Goal: Task Accomplishment & Management: Use online tool/utility

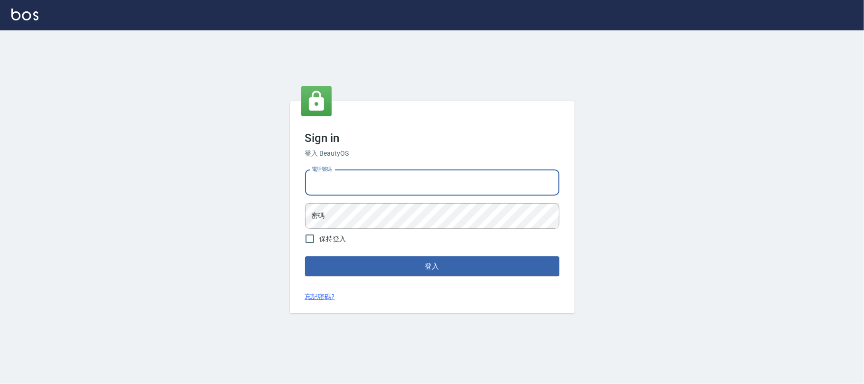
click at [397, 189] on input "電話號碼" at bounding box center [432, 183] width 254 height 26
type input "0225420586"
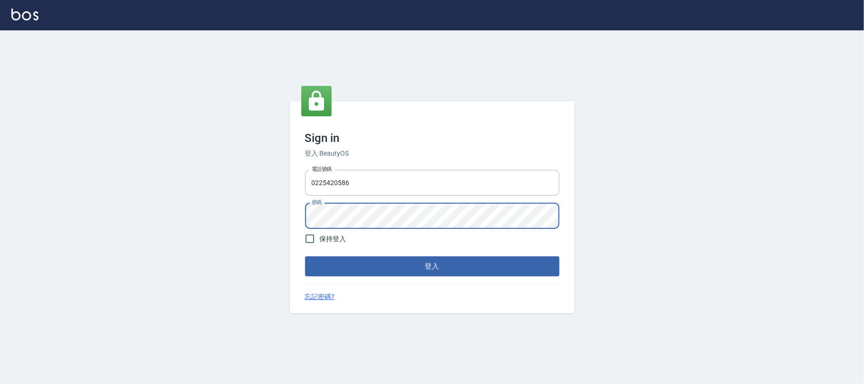
click at [305, 256] on button "登入" at bounding box center [432, 266] width 254 height 20
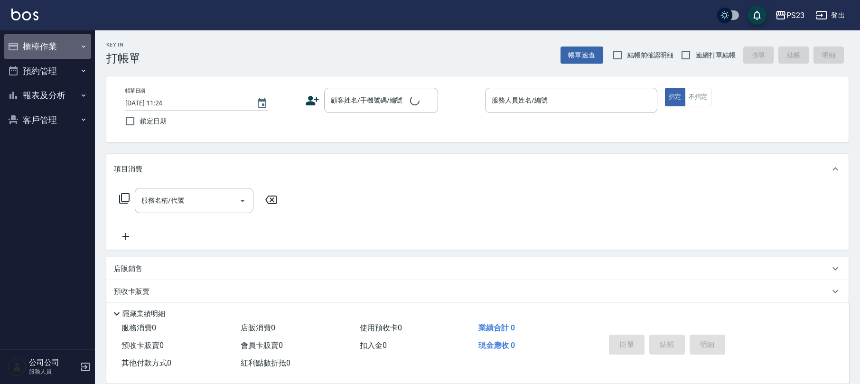
click at [46, 46] on button "櫃檯作業" at bounding box center [47, 46] width 87 height 25
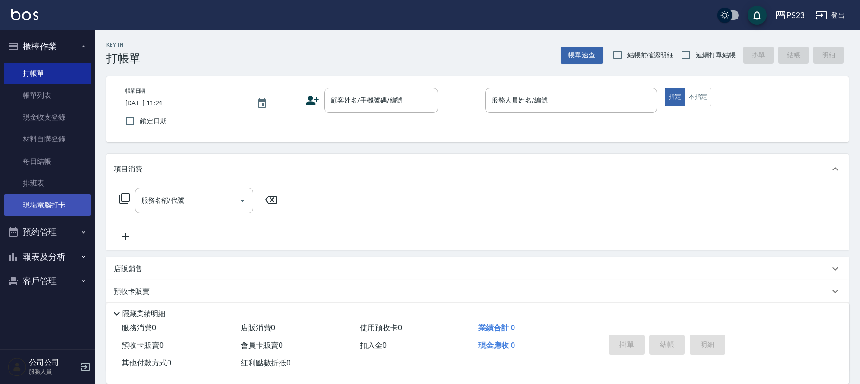
click at [41, 204] on link "現場電腦打卡" at bounding box center [47, 205] width 87 height 22
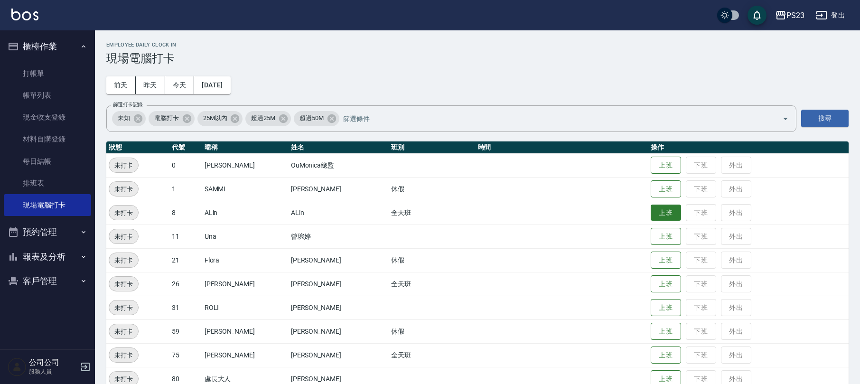
click at [650, 209] on button "上班" at bounding box center [665, 212] width 30 height 17
click at [650, 279] on button "上班" at bounding box center [665, 284] width 30 height 17
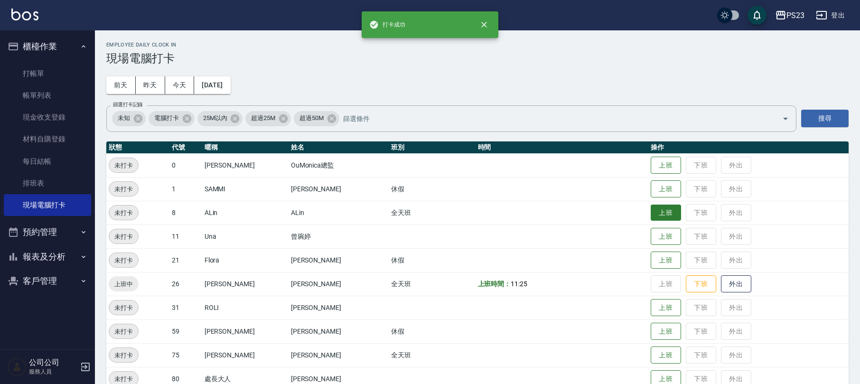
click at [650, 215] on button "上班" at bounding box center [665, 212] width 30 height 17
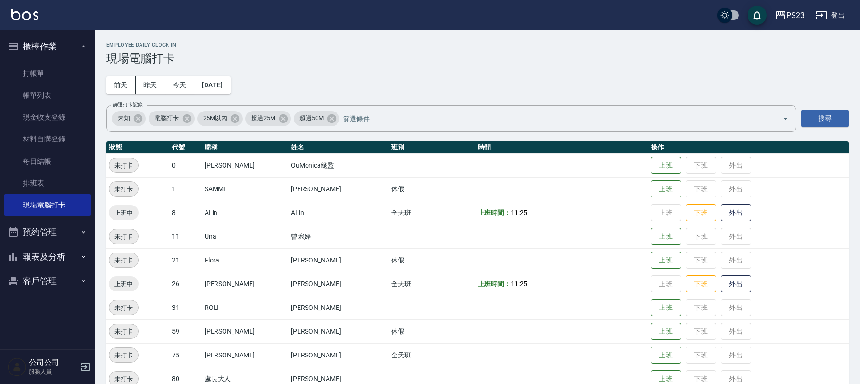
scroll to position [42, 0]
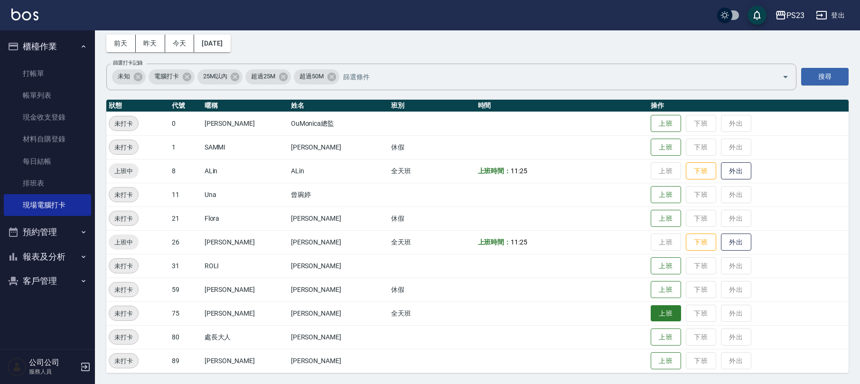
click at [659, 318] on button "上班" at bounding box center [665, 313] width 30 height 17
